Goal: Communication & Community: Answer question/provide support

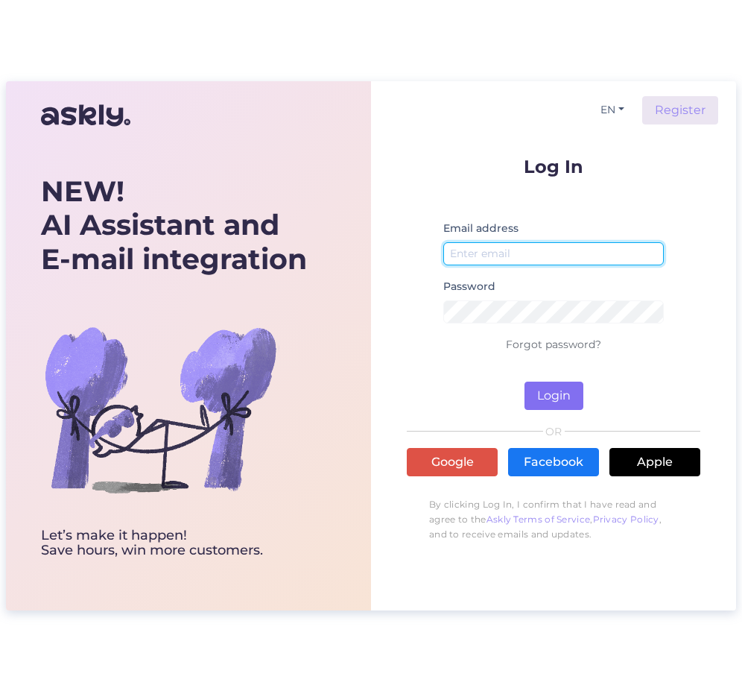
type input "[EMAIL_ADDRESS][DOMAIN_NAME]"
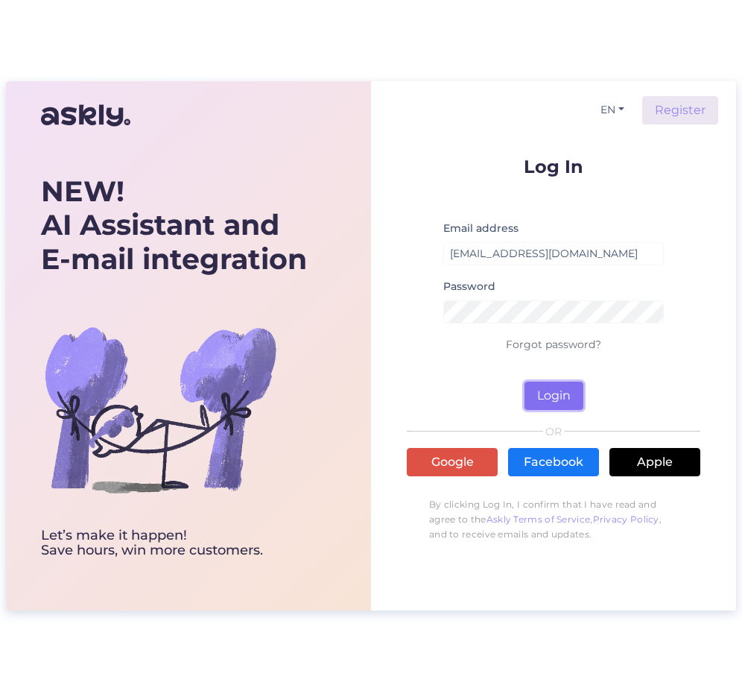
click at [560, 398] on button "Login" at bounding box center [554, 395] width 59 height 28
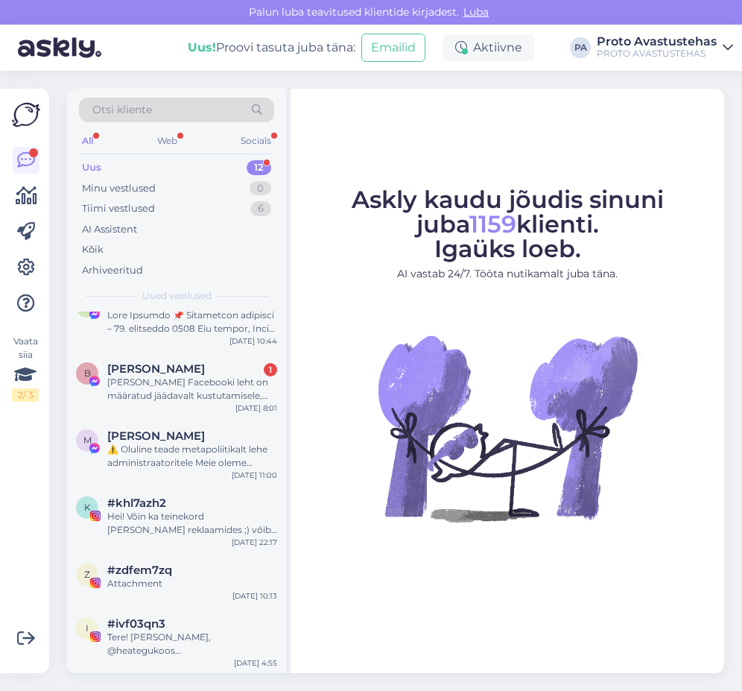
scroll to position [390, 0]
click at [166, 644] on div "Tere! [PERSON_NAME], @heategukoos kommunikatsioonijuht. Meie algatus on loodud …" at bounding box center [192, 643] width 170 height 27
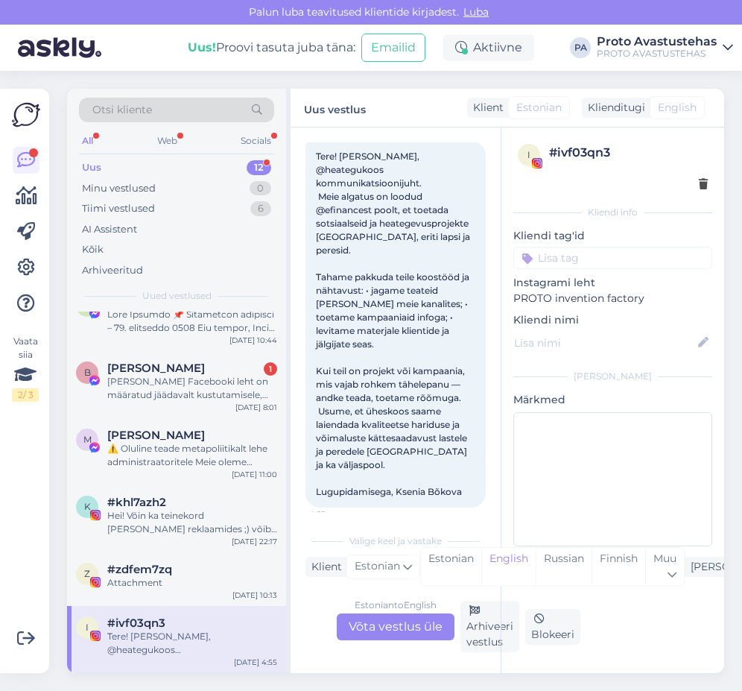
scroll to position [106, 0]
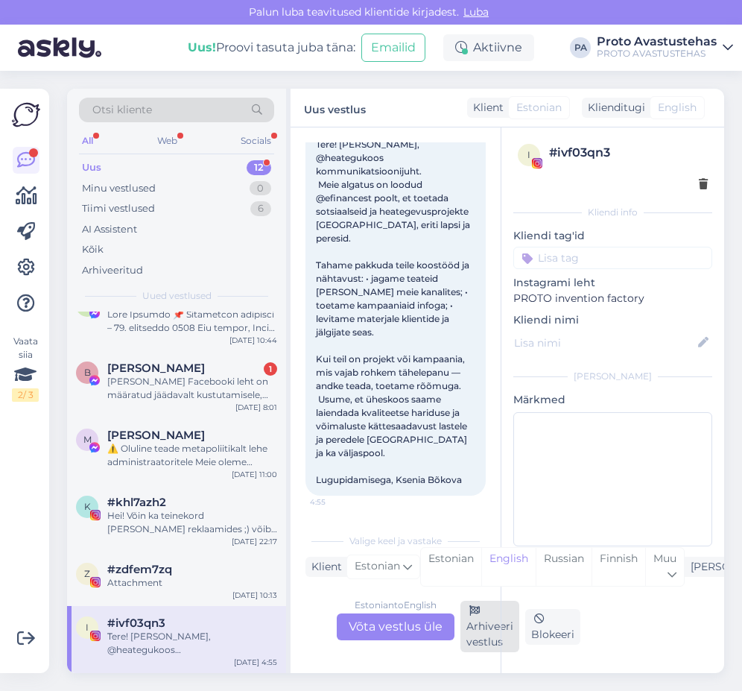
click at [487, 630] on div "Arhiveeri vestlus" at bounding box center [489, 626] width 59 height 51
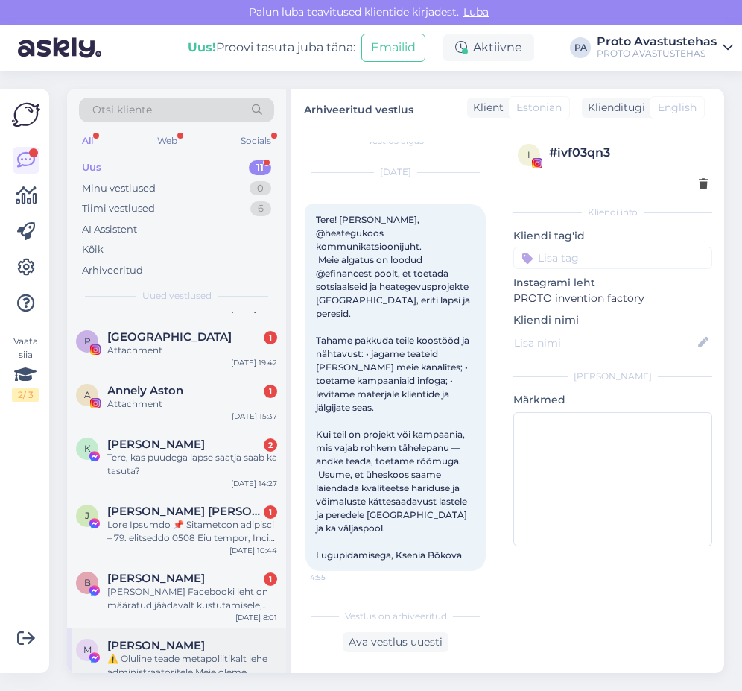
scroll to position [323, 0]
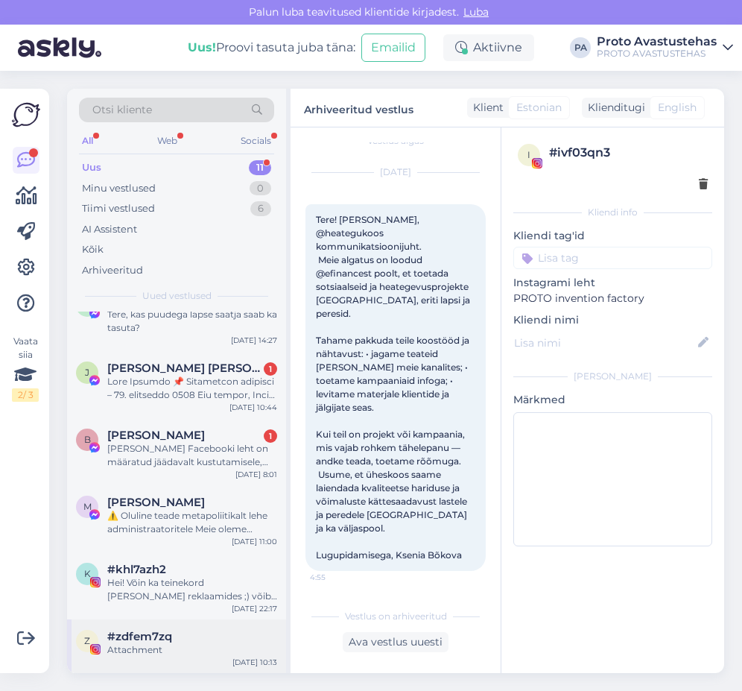
click at [153, 625] on div "z #zdfem7zq Attachment [DATE] 10:13" at bounding box center [176, 646] width 219 height 54
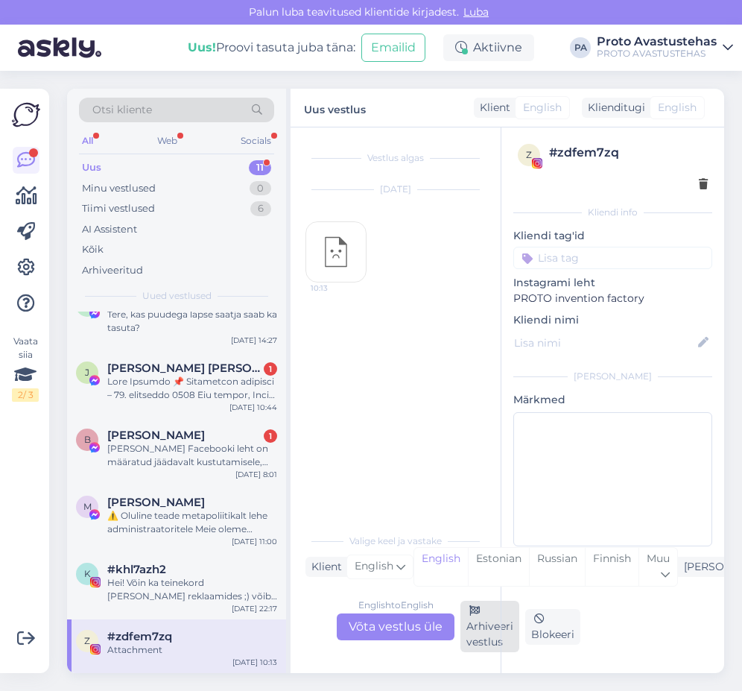
click at [489, 631] on div "Arhiveeri vestlus" at bounding box center [489, 626] width 59 height 51
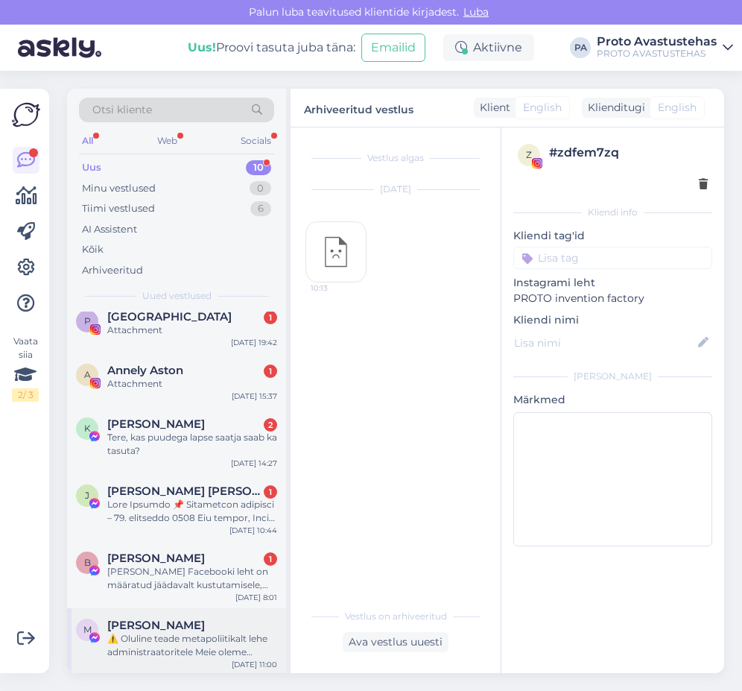
scroll to position [269, 0]
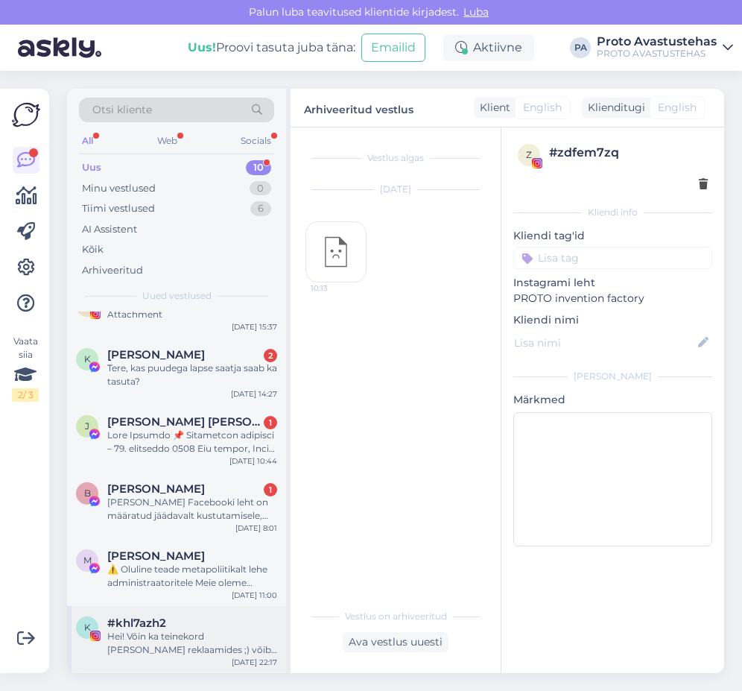
click at [165, 651] on div "Hei! Võin ka teinekord [PERSON_NAME] reklaamides ;) võib tasuta ka! Teeme ära" at bounding box center [192, 643] width 170 height 27
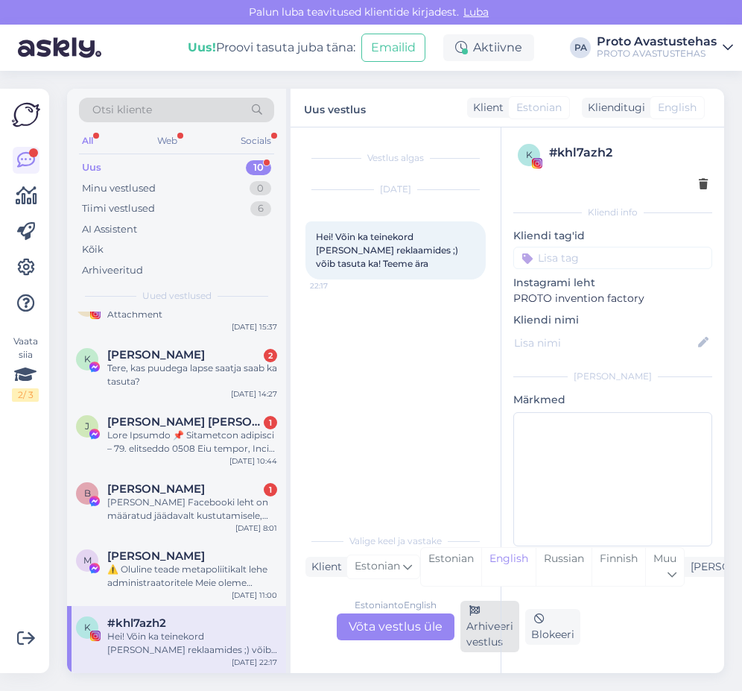
click at [494, 624] on div "Arhiveeri vestlus" at bounding box center [489, 626] width 59 height 51
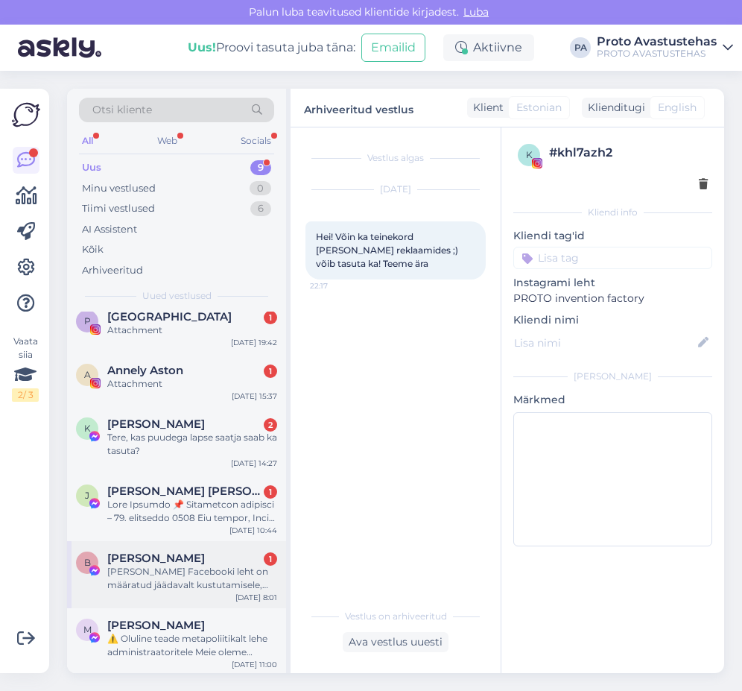
scroll to position [202, 0]
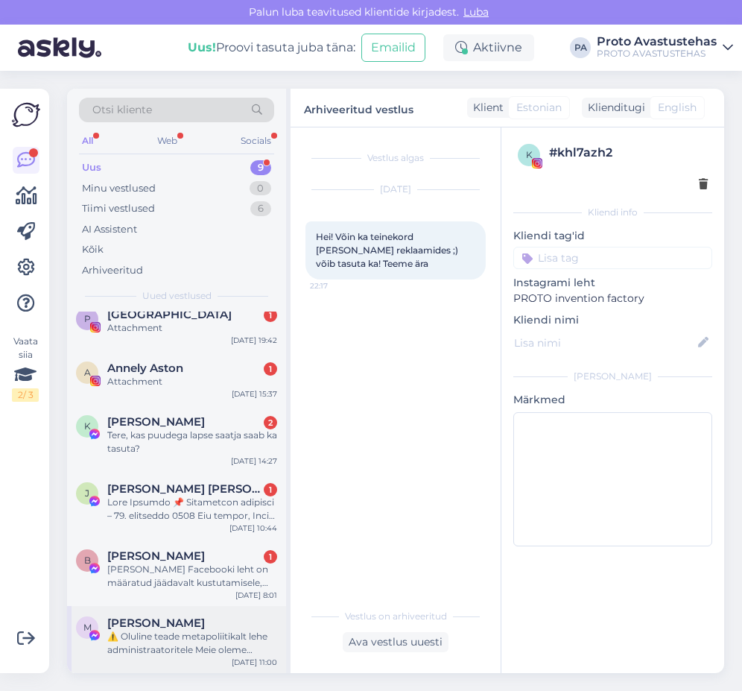
click at [165, 644] on div "⚠️ Oluline teade metapoliitikalt lehe administraatoritele Meie oleme metapoliit…" at bounding box center [192, 643] width 170 height 27
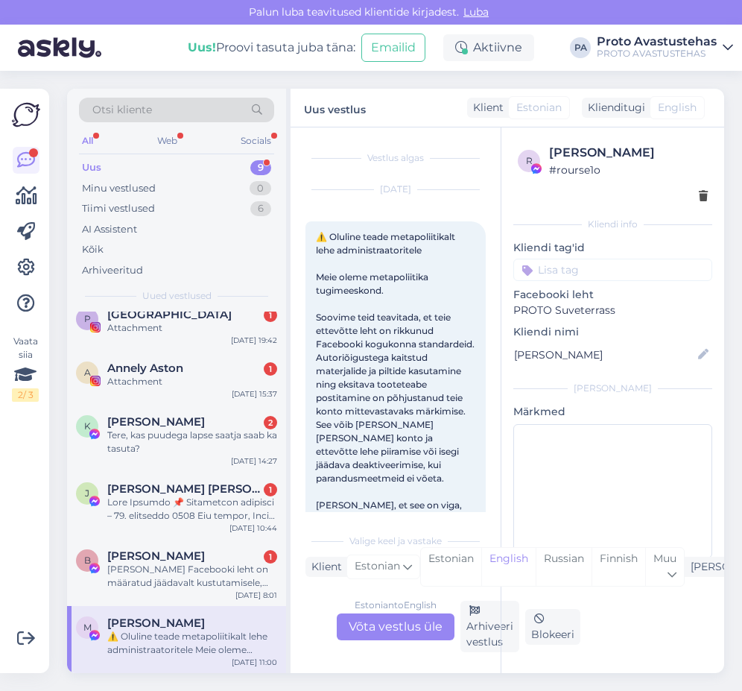
scroll to position [31, 0]
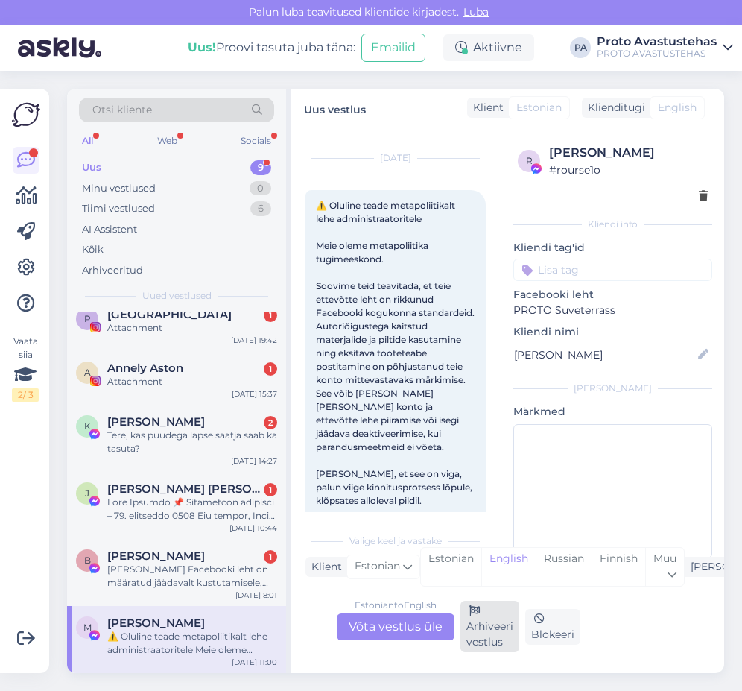
click at [490, 630] on div "Arhiveeri vestlus" at bounding box center [489, 626] width 59 height 51
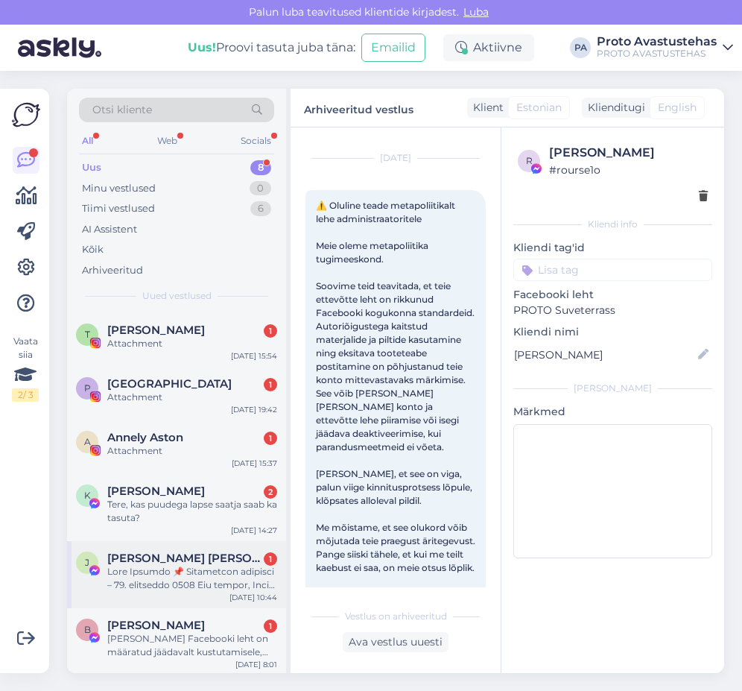
scroll to position [135, 0]
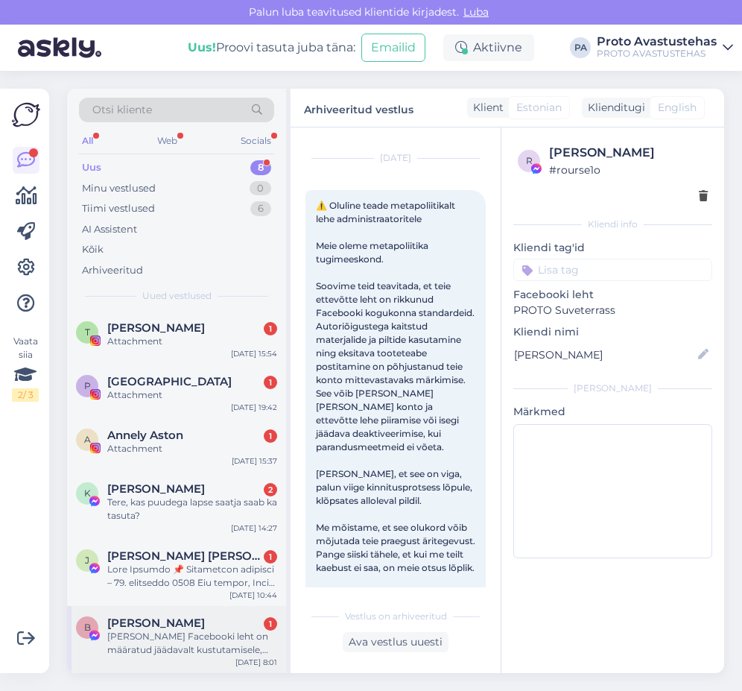
click at [154, 637] on div "[PERSON_NAME] Facebooki leht on määratud jäädavalt kustutamisele, kuna konto lo…" at bounding box center [192, 643] width 170 height 27
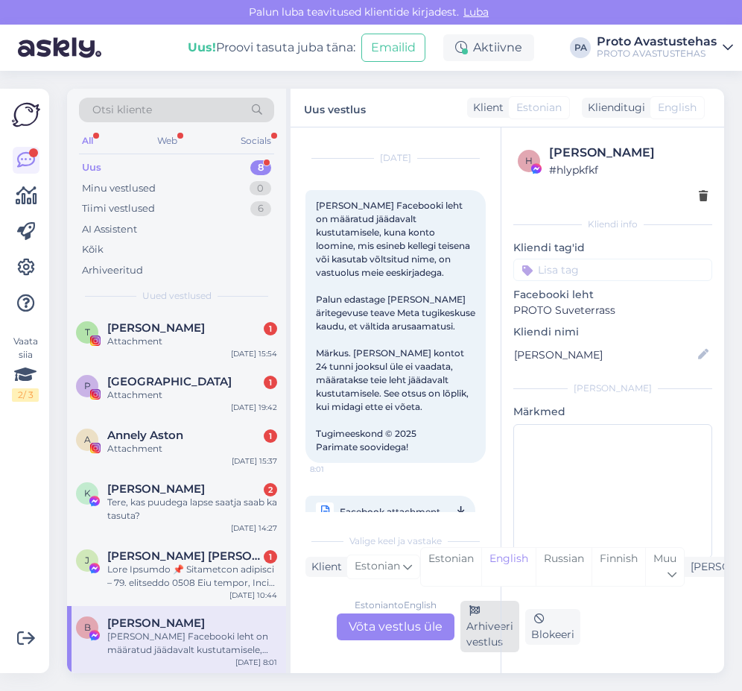
click at [478, 631] on div "Arhiveeri vestlus" at bounding box center [489, 626] width 59 height 51
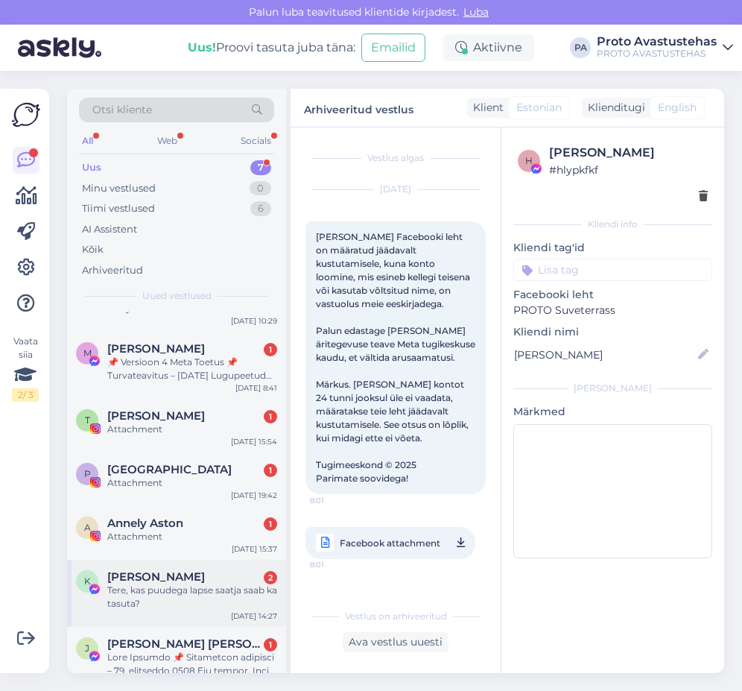
scroll to position [68, 0]
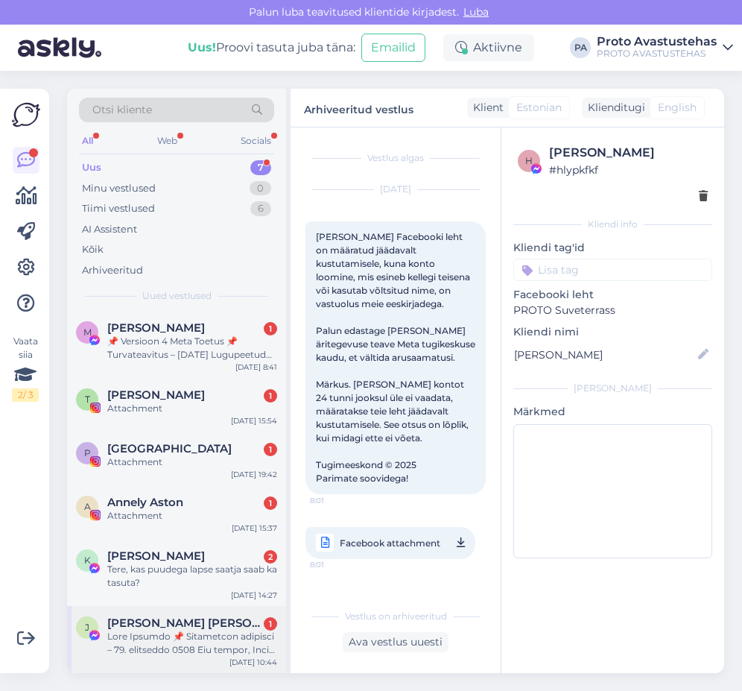
click at [173, 631] on div at bounding box center [192, 643] width 170 height 27
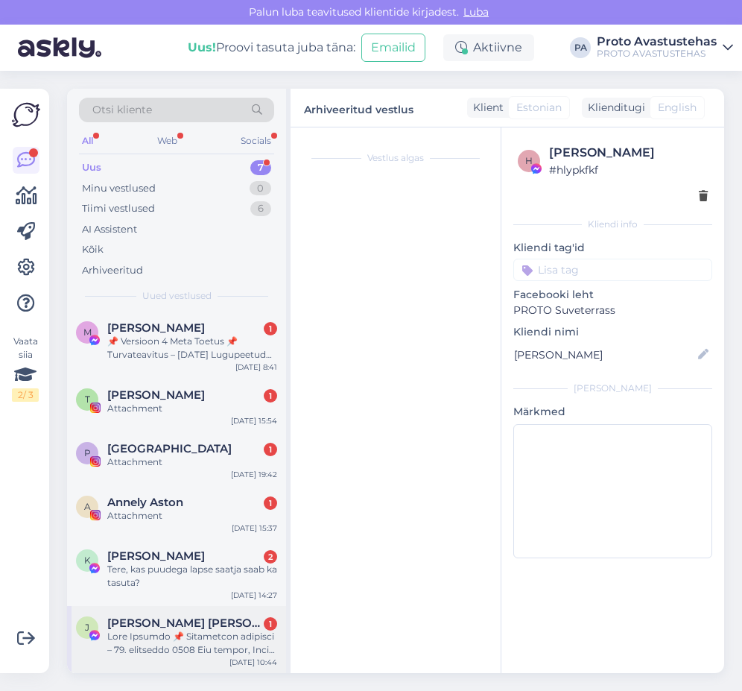
scroll to position [31, 0]
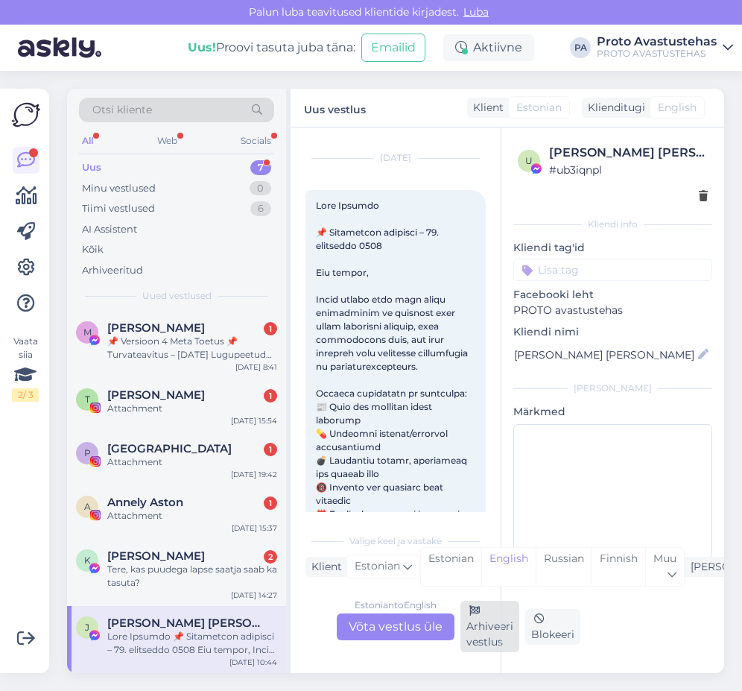
click at [485, 640] on div "Arhiveeri vestlus" at bounding box center [489, 626] width 59 height 51
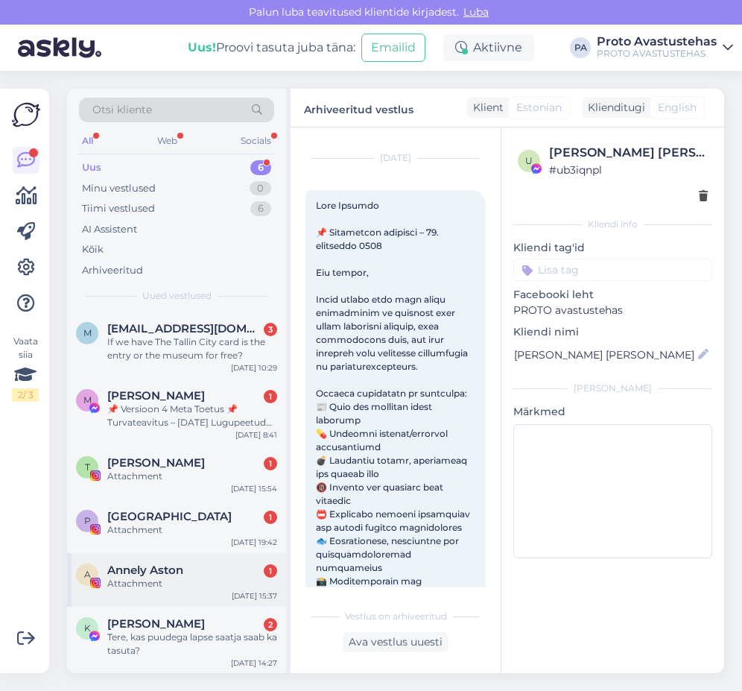
scroll to position [1, 0]
click at [157, 636] on div "Tere, kas puudega lapse saatja saab ka tasuta?" at bounding box center [192, 643] width 170 height 27
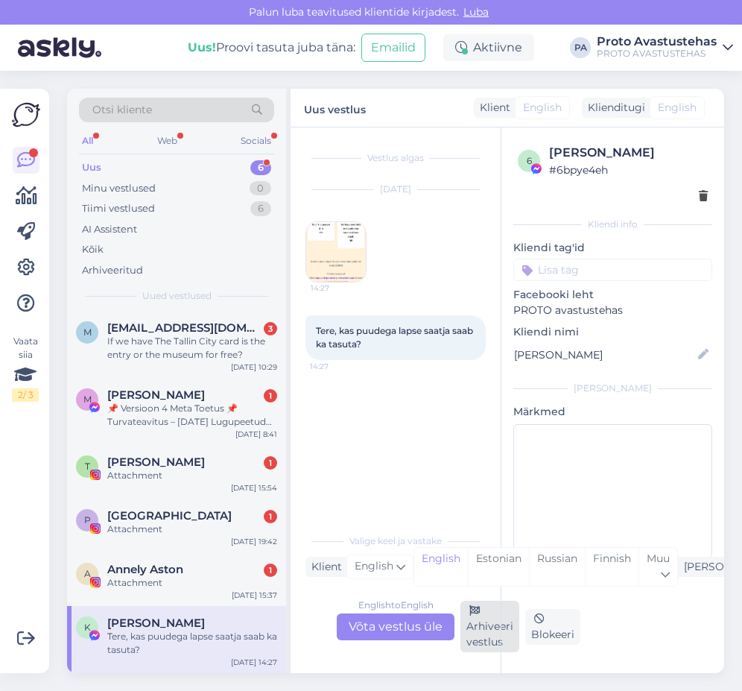
click at [490, 634] on div "Arhiveeri vestlus" at bounding box center [489, 626] width 59 height 51
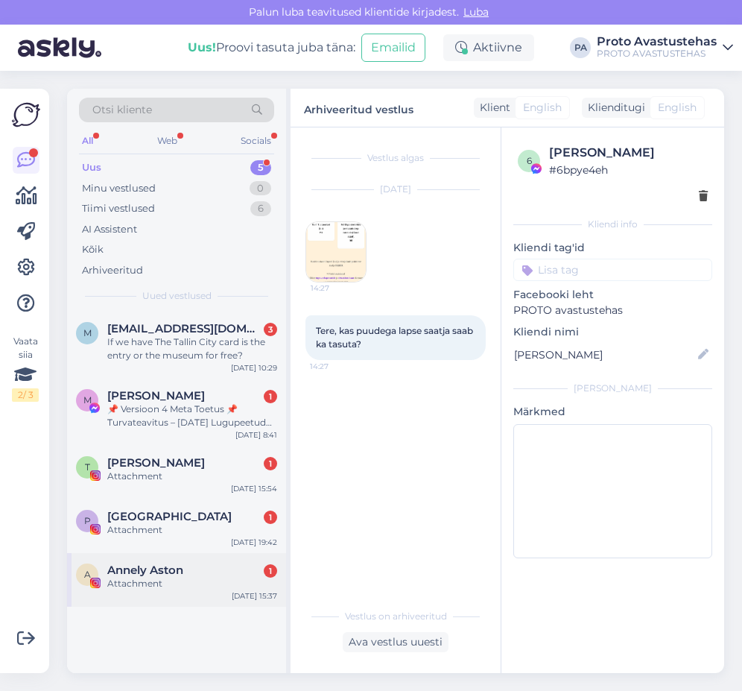
click at [171, 570] on span "Annely Aston" at bounding box center [145, 569] width 76 height 13
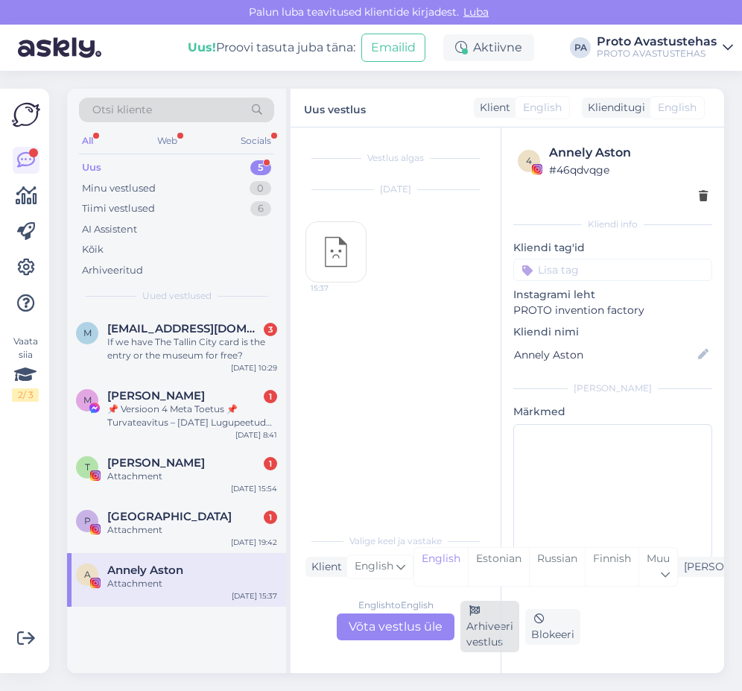
click at [489, 640] on div "Arhiveeri vestlus" at bounding box center [489, 626] width 59 height 51
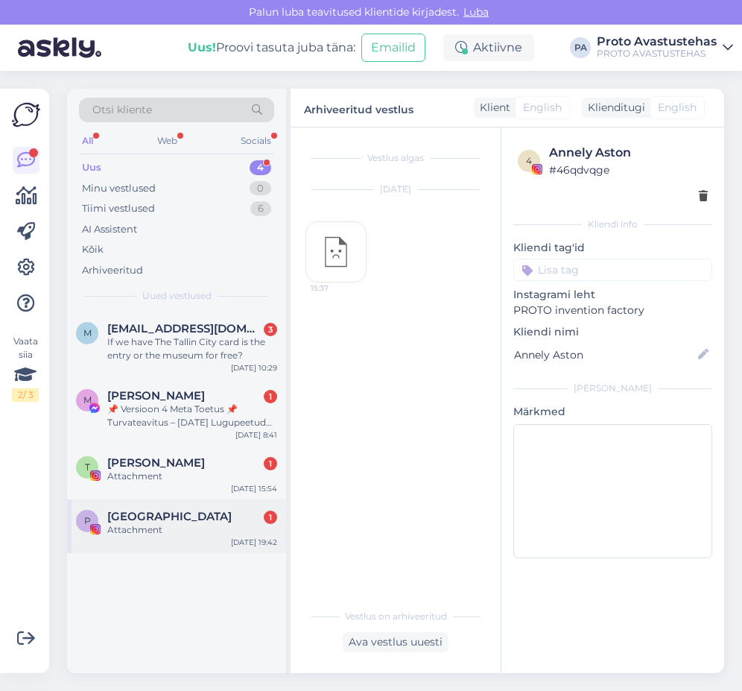
click at [121, 526] on div "Attachment" at bounding box center [192, 529] width 170 height 13
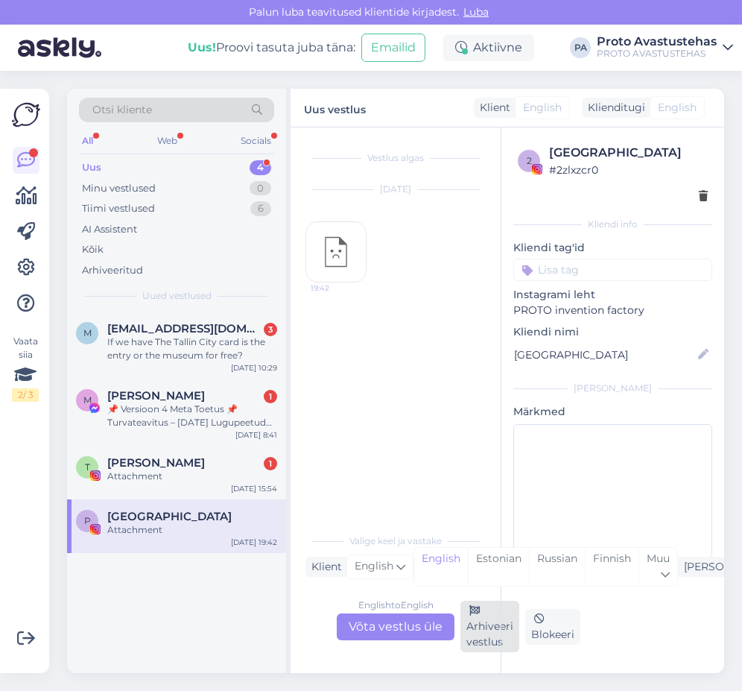
click at [478, 631] on div "Arhiveeri vestlus" at bounding box center [489, 626] width 59 height 51
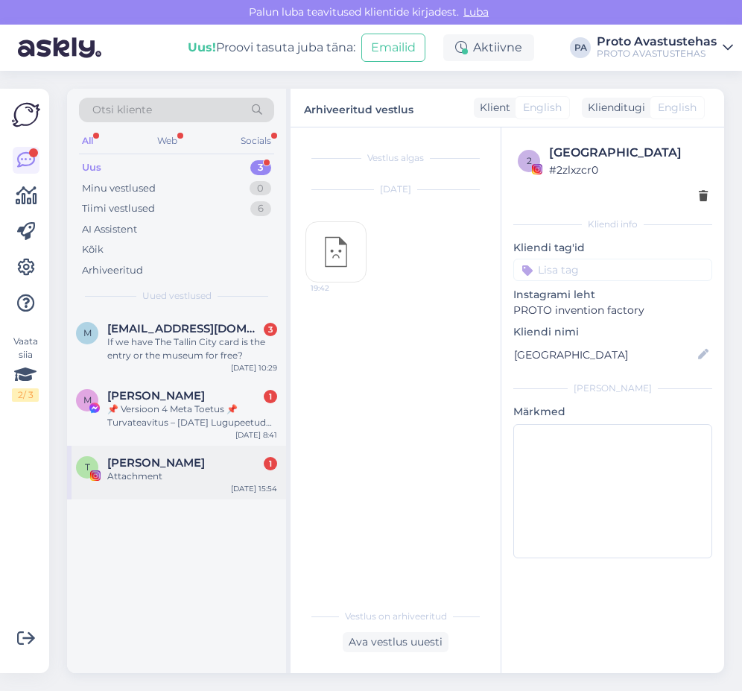
click at [118, 455] on div "T [PERSON_NAME] 1 Attachment [DATE] 15:54" at bounding box center [176, 473] width 219 height 54
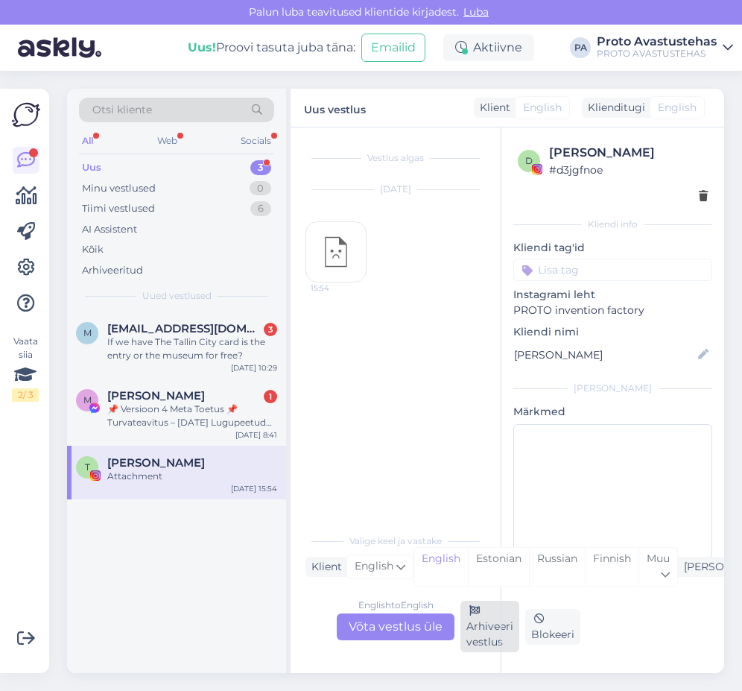
click at [486, 618] on div "Arhiveeri vestlus" at bounding box center [489, 626] width 59 height 51
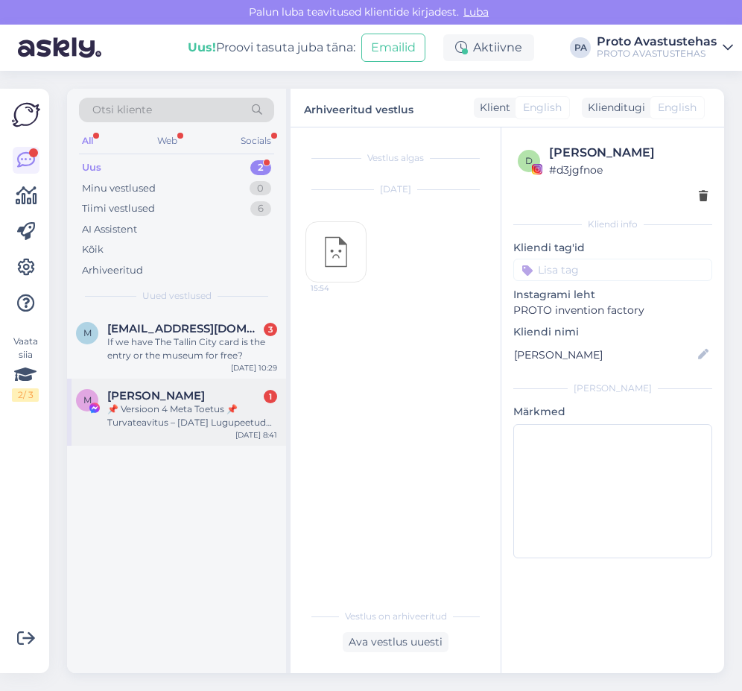
click at [145, 410] on div "📌 Versioon 4 Meta Toetus 📌 Turvateavitus – [DATE] Lugupeetud klient, Meie süste…" at bounding box center [192, 415] width 170 height 27
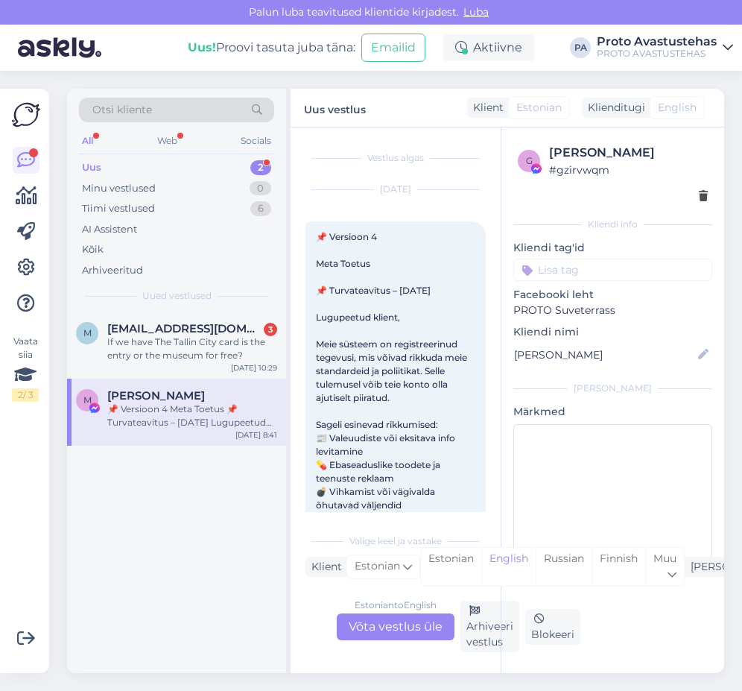
scroll to position [31, 0]
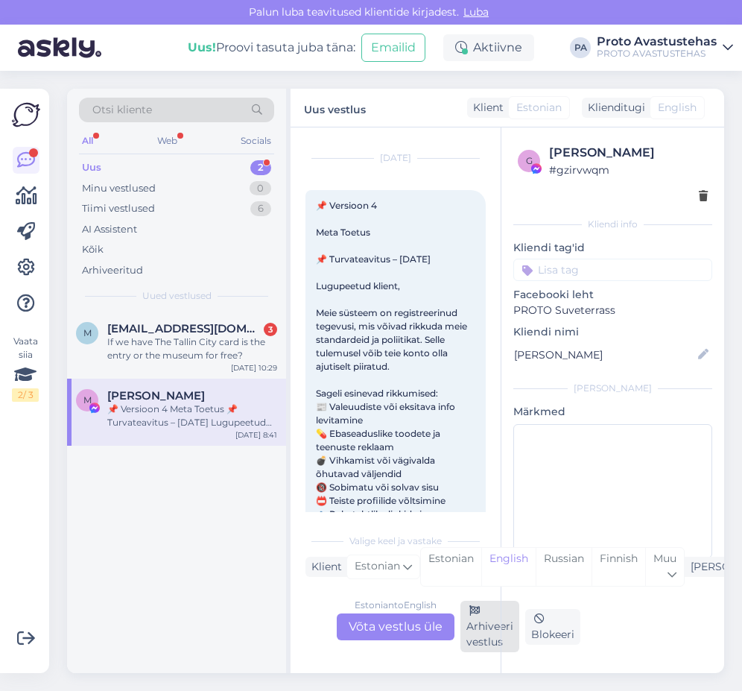
click at [487, 630] on div "Arhiveeri vestlus" at bounding box center [489, 626] width 59 height 51
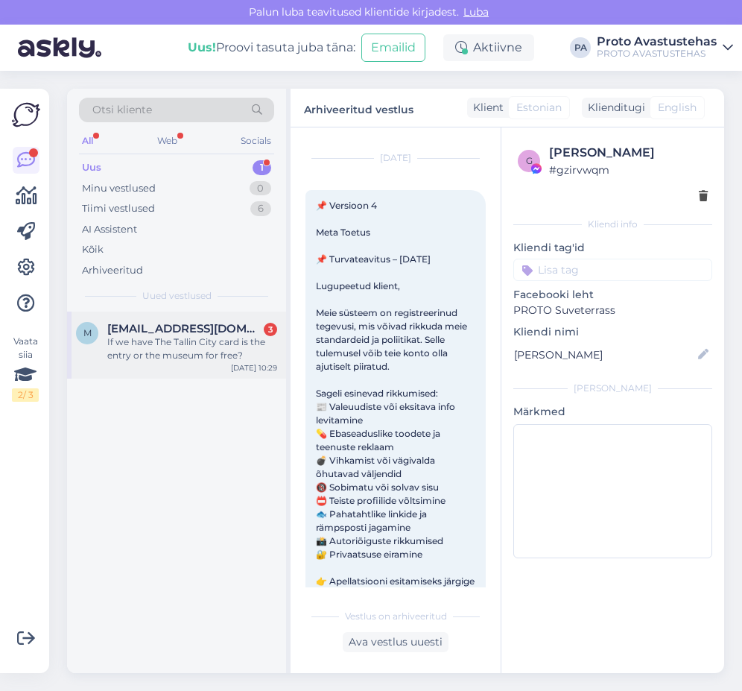
click at [130, 338] on div "If we have The Tallin City card is the entry or the museum for free?" at bounding box center [192, 348] width 170 height 27
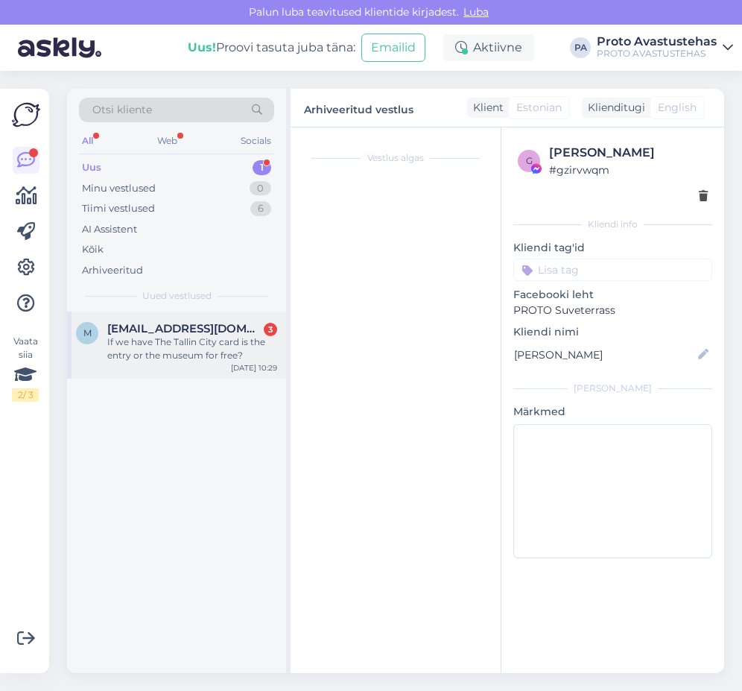
scroll to position [0, 0]
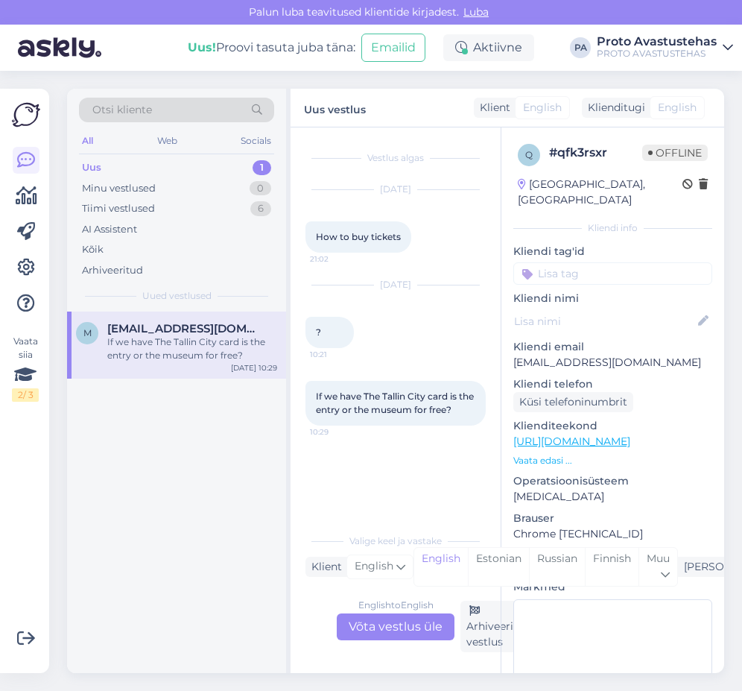
click at [387, 624] on div "English to English Võta vestlus üle" at bounding box center [396, 626] width 118 height 27
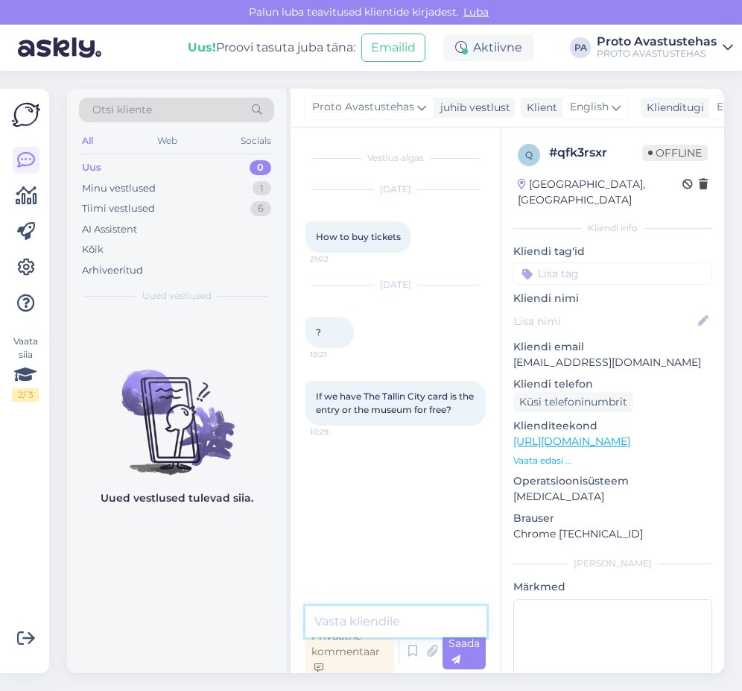
click at [405, 617] on textarea at bounding box center [395, 621] width 181 height 31
click at [379, 623] on textarea "Hello. Tallinn Card gives you free enrance." at bounding box center [395, 612] width 181 height 49
click at [446, 621] on textarea "Hello. [GEOGRAPHIC_DATA] Card gives you free entrance." at bounding box center [395, 612] width 181 height 49
type textarea "Hello. [GEOGRAPHIC_DATA] Card gives you free entrance."
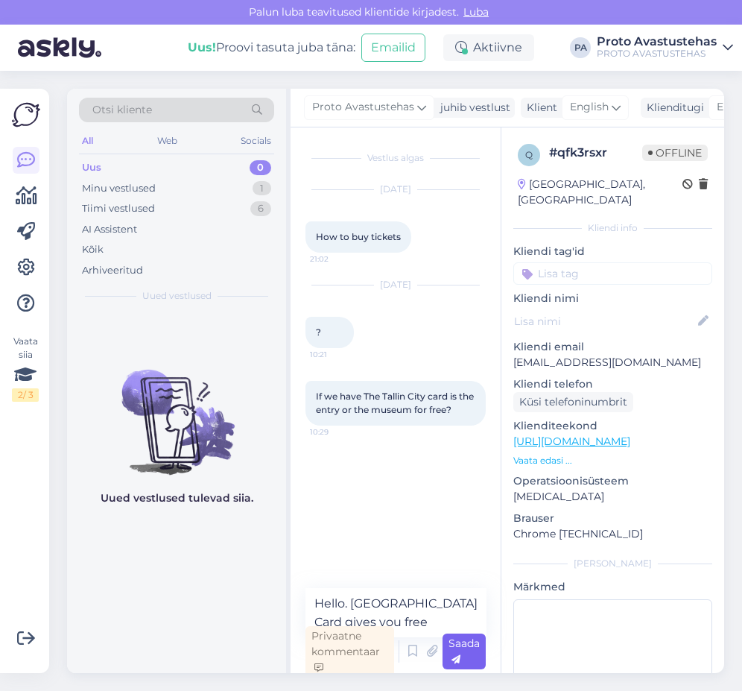
click at [471, 653] on div "Saada" at bounding box center [464, 651] width 43 height 36
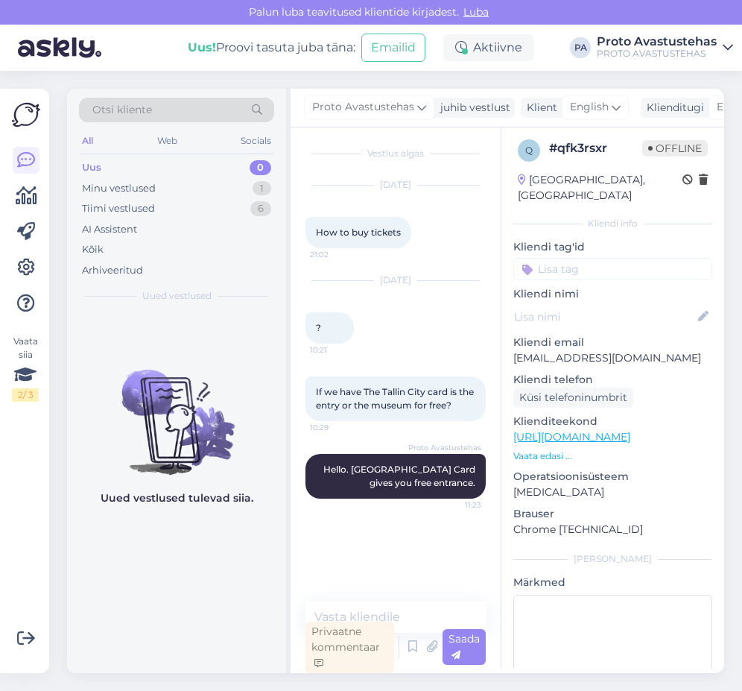
click at [87, 167] on div "Uus" at bounding box center [91, 167] width 19 height 15
